Goal: Task Accomplishment & Management: Complete application form

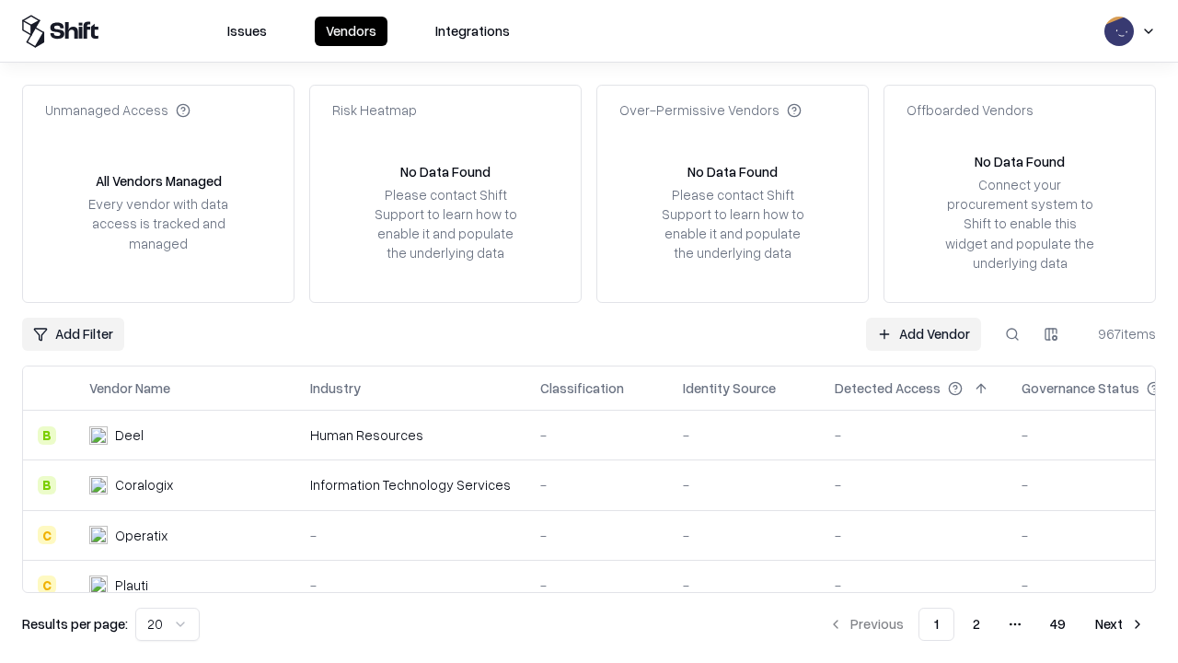
click at [923, 333] on link "Add Vendor" at bounding box center [923, 334] width 115 height 33
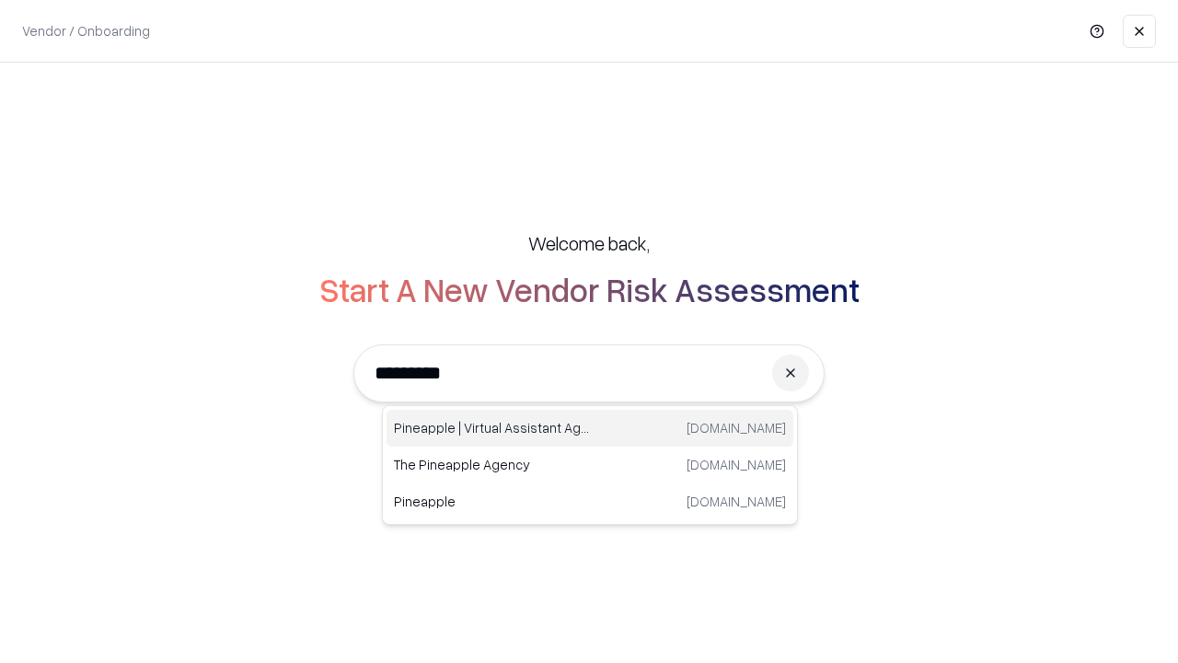
click at [590, 428] on div "Pineapple | Virtual Assistant Agency [DOMAIN_NAME]" at bounding box center [590, 428] width 407 height 37
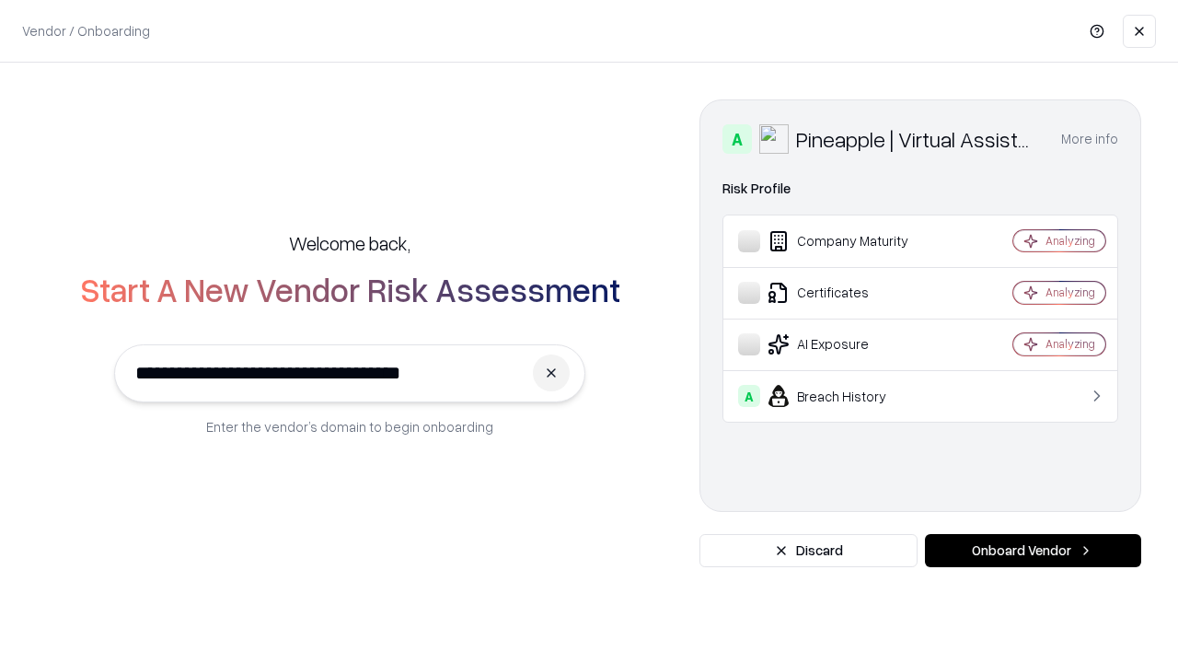
type input "**********"
click at [1033, 550] on button "Onboard Vendor" at bounding box center [1033, 550] width 216 height 33
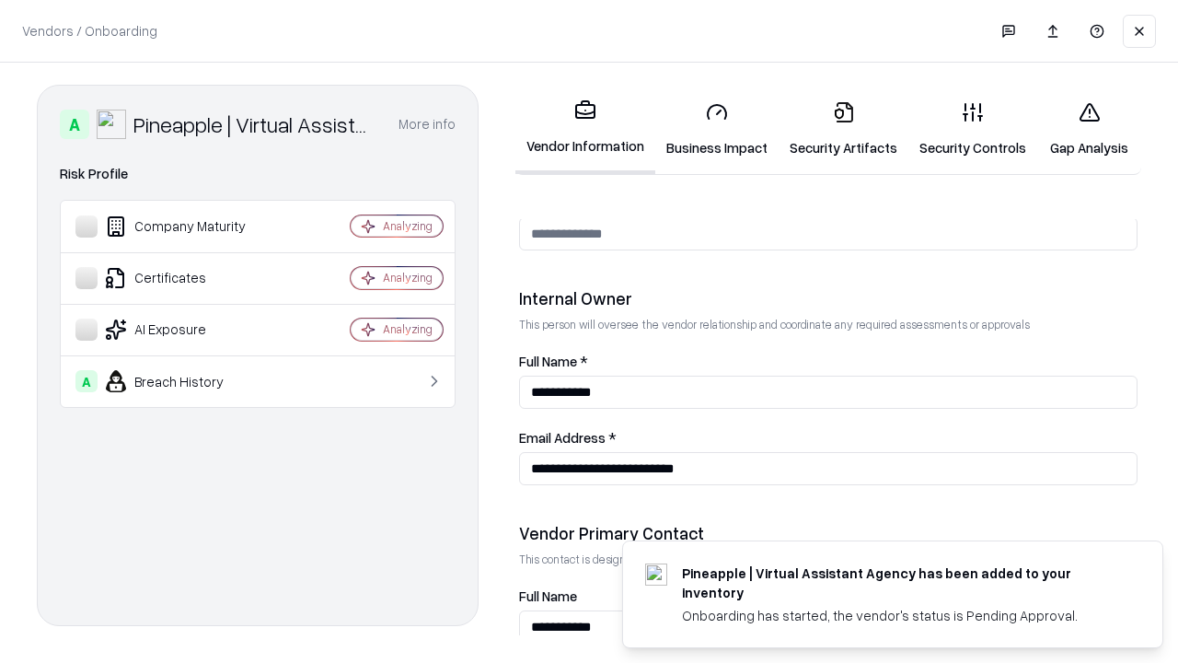
scroll to position [953, 0]
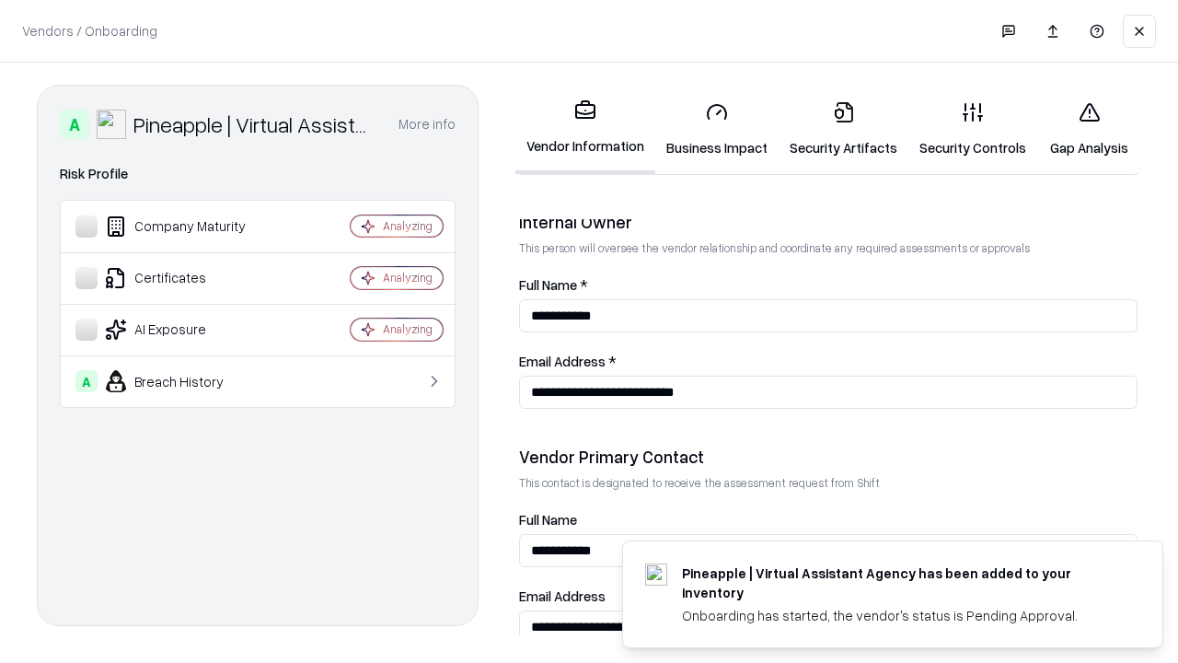
click at [717, 129] on link "Business Impact" at bounding box center [716, 130] width 123 height 86
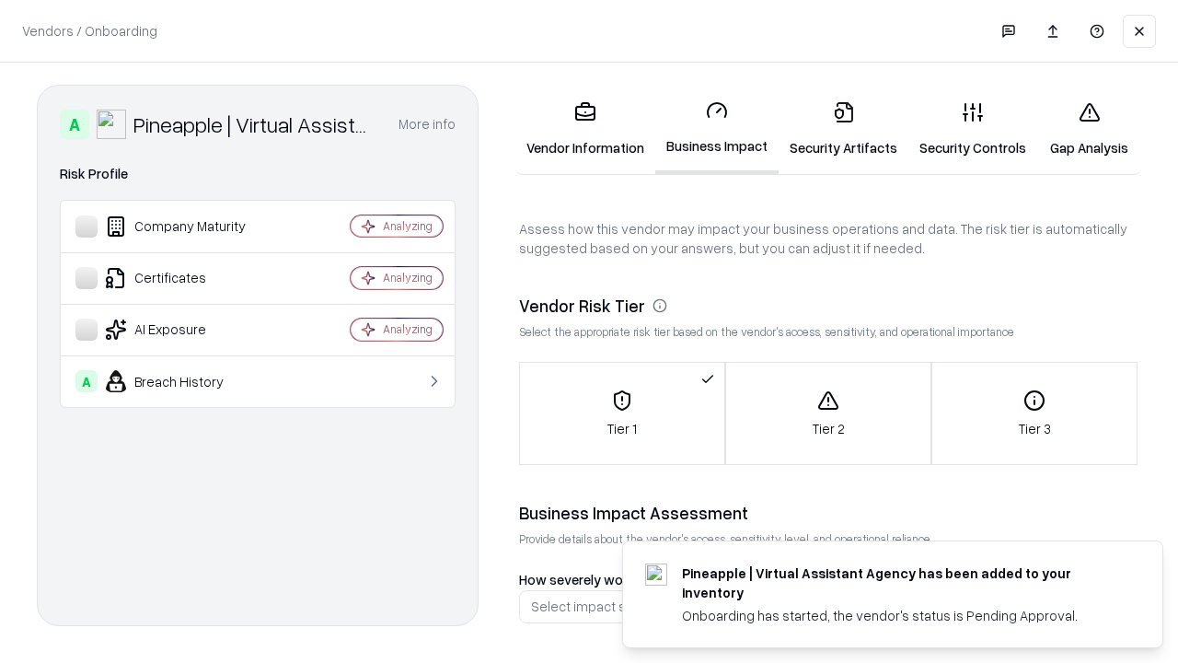
click at [843, 129] on link "Security Artifacts" at bounding box center [844, 130] width 130 height 86
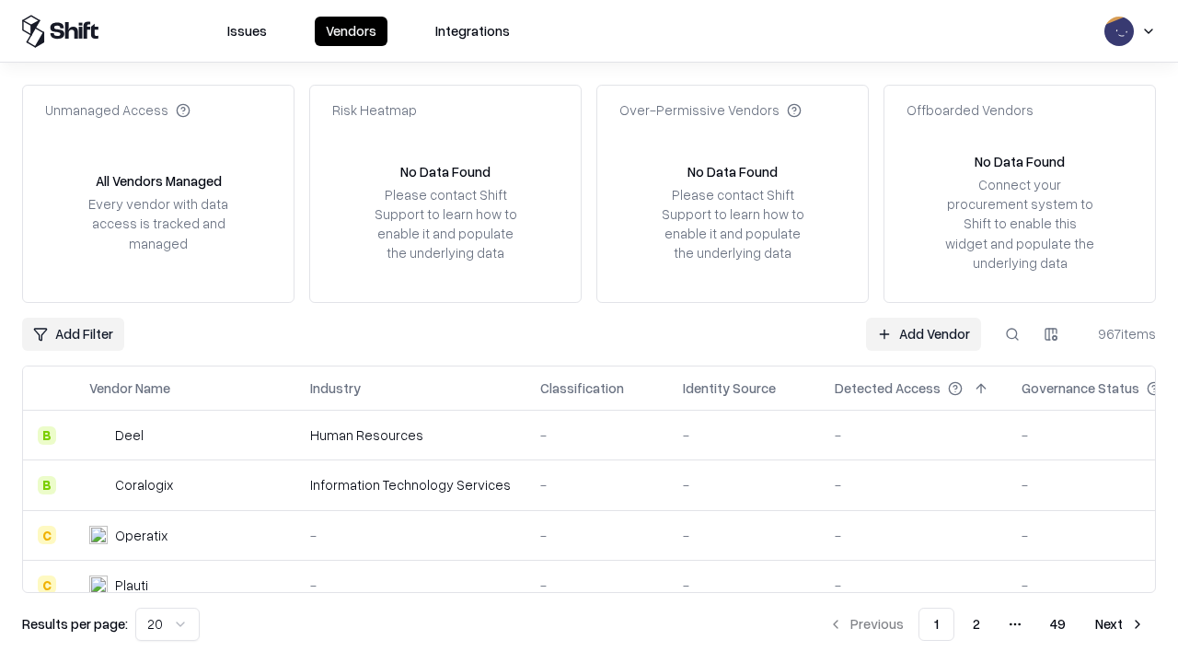
click at [923, 333] on link "Add Vendor" at bounding box center [923, 334] width 115 height 33
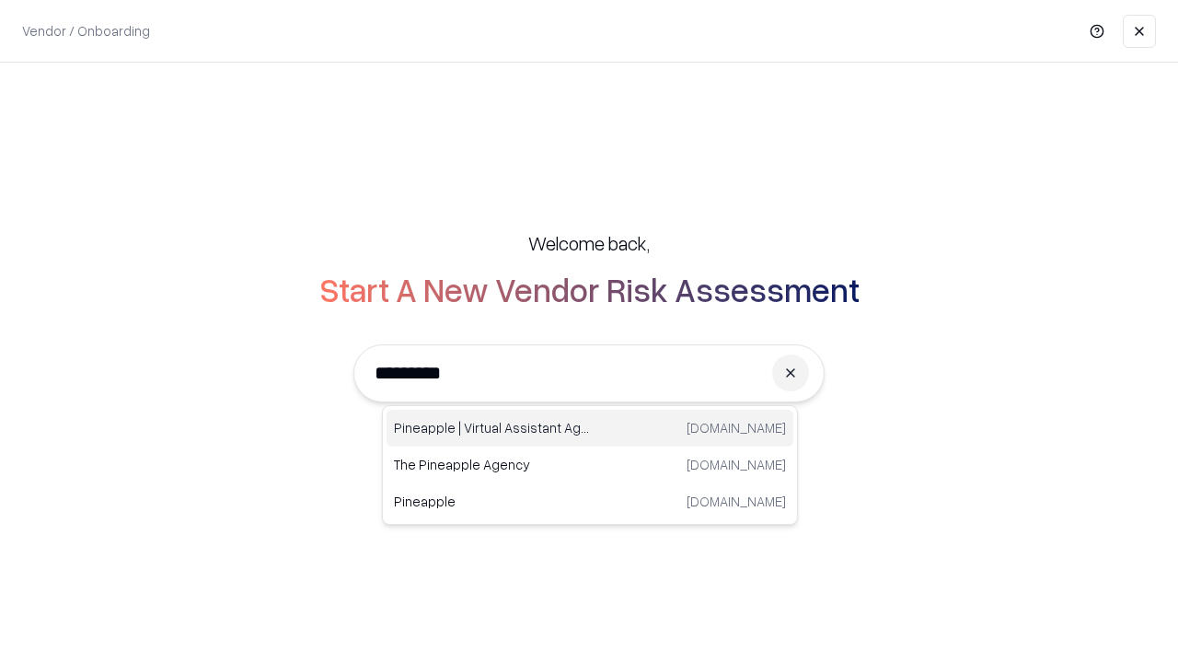
click at [590, 428] on div "Pineapple | Virtual Assistant Agency [DOMAIN_NAME]" at bounding box center [590, 428] width 407 height 37
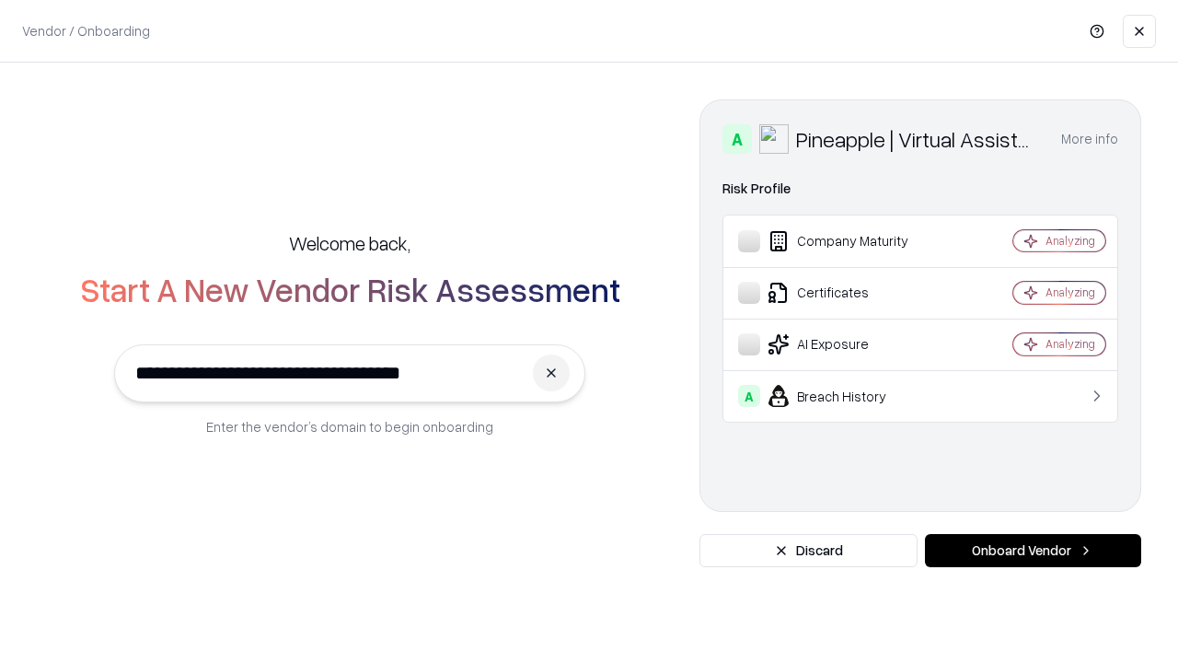
type input "**********"
click at [1033, 550] on button "Onboard Vendor" at bounding box center [1033, 550] width 216 height 33
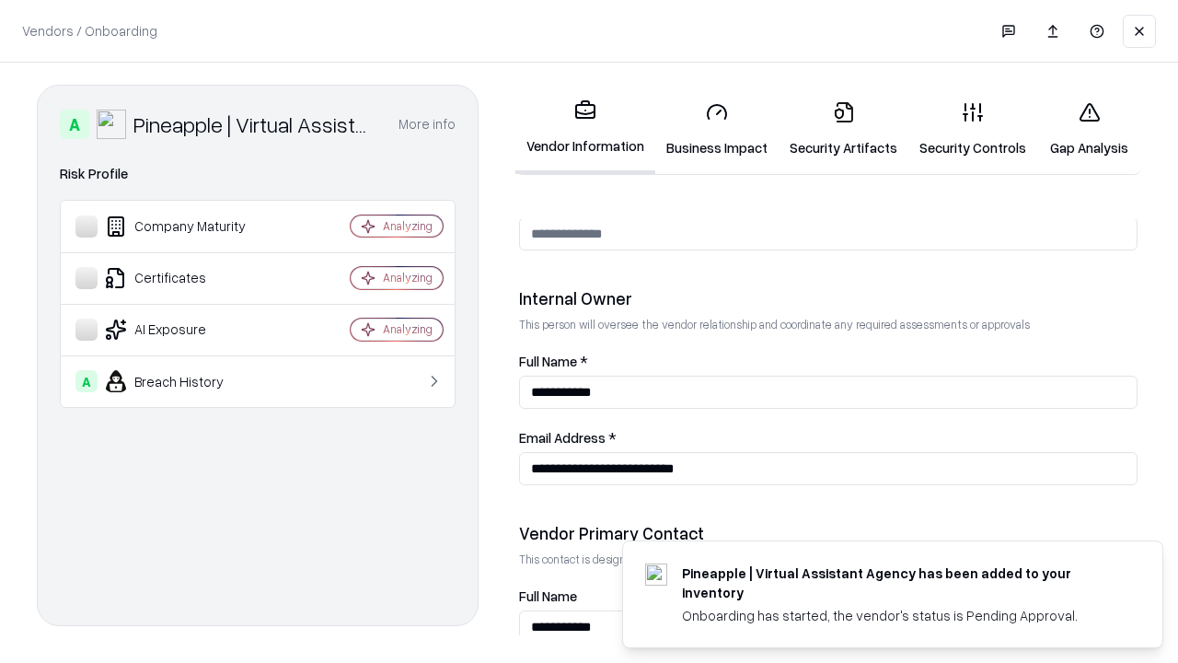
scroll to position [953, 0]
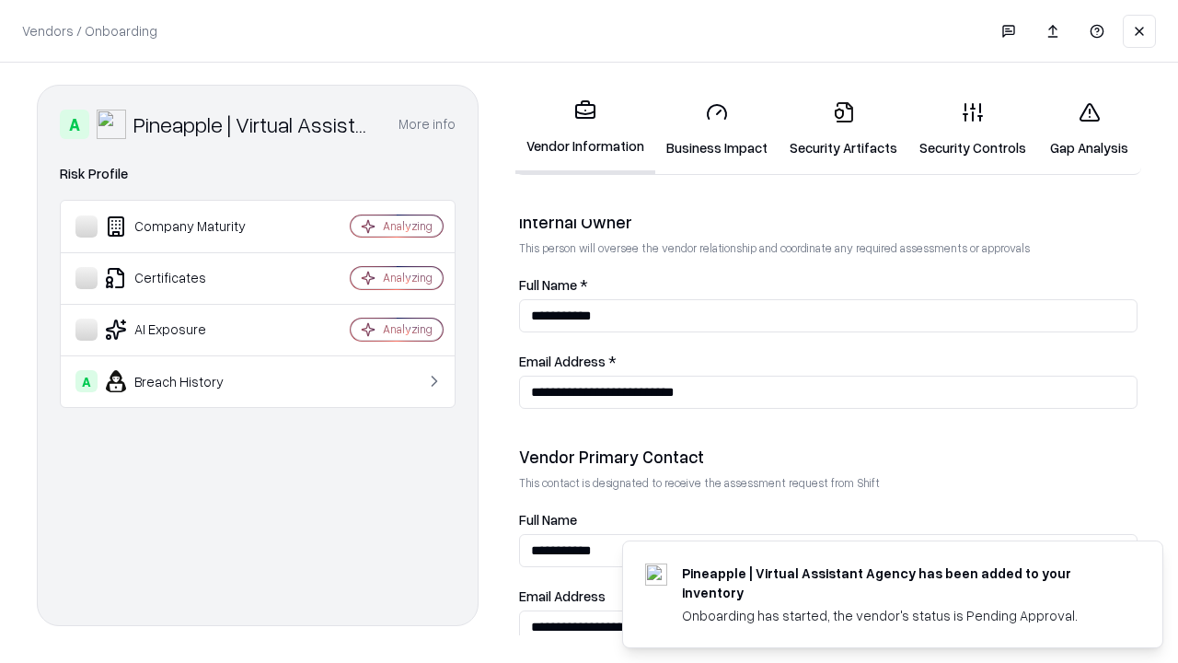
click at [1089, 129] on link "Gap Analysis" at bounding box center [1089, 130] width 104 height 86
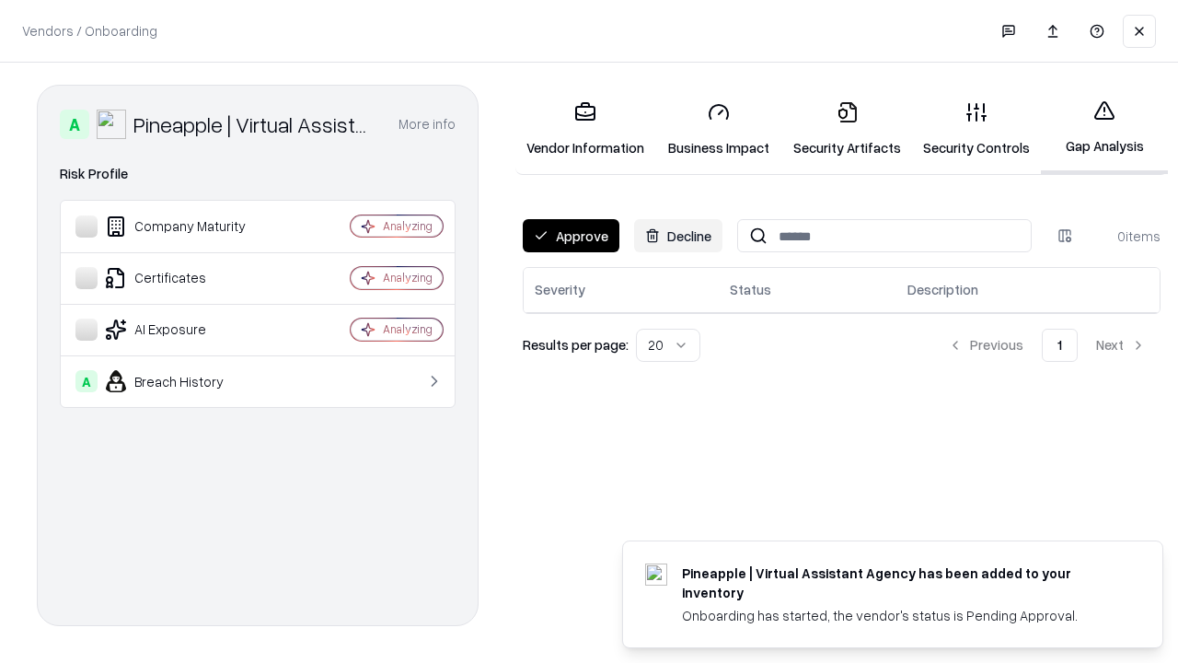
click at [571, 236] on button "Approve" at bounding box center [571, 235] width 97 height 33
